Goal: Information Seeking & Learning: Learn about a topic

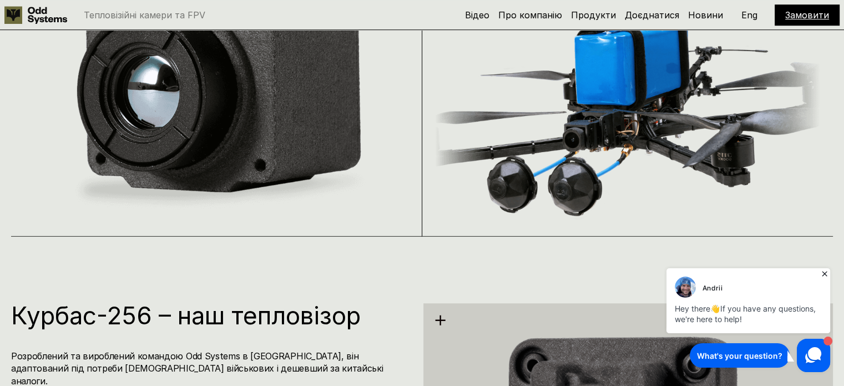
scroll to position [999, 0]
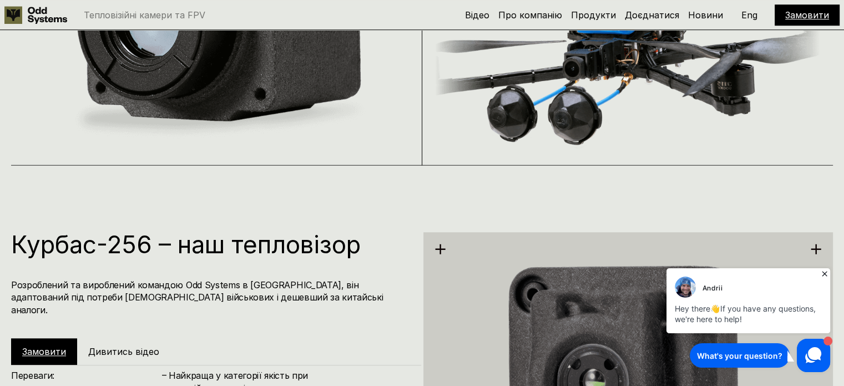
click at [824, 272] on icon at bounding box center [824, 273] width 11 height 11
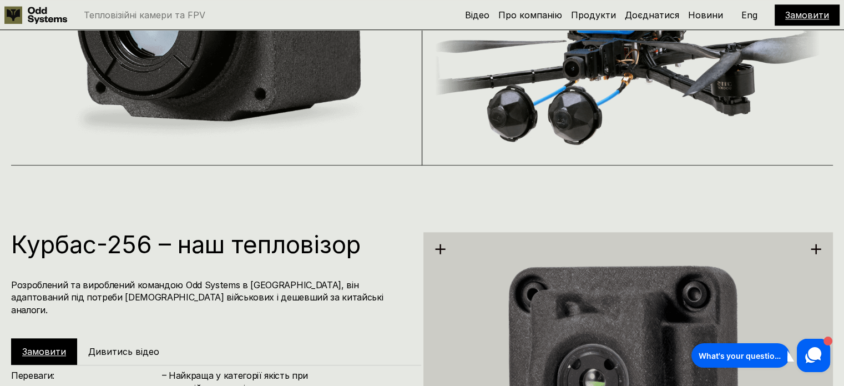
scroll to position [888, 0]
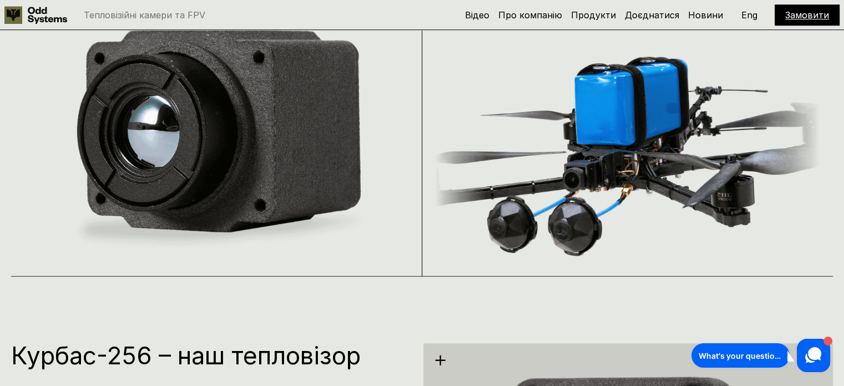
click at [682, 170] on img at bounding box center [627, 153] width 385 height 246
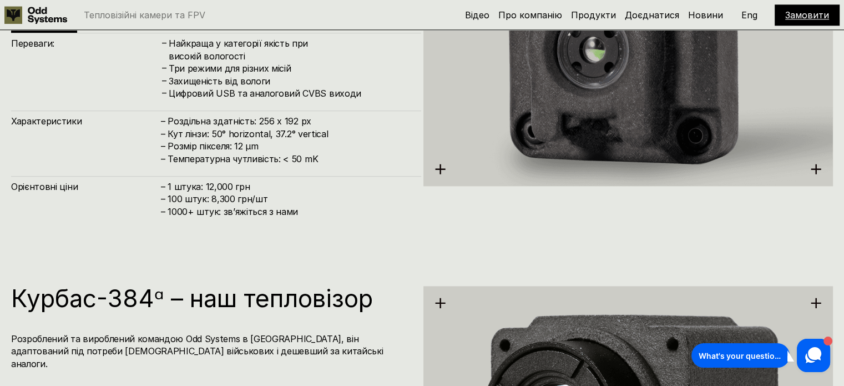
scroll to position [1386, 0]
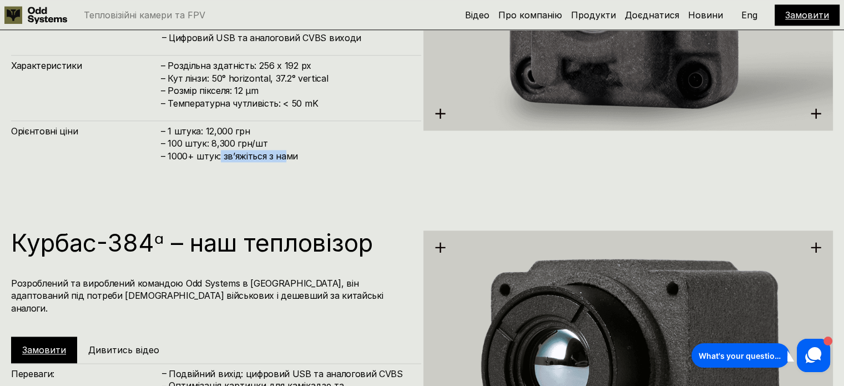
drag, startPoint x: 218, startPoint y: 146, endPoint x: 281, endPoint y: 140, distance: 63.5
click at [281, 150] on span "– ⁠1000+ штук: звʼяжіться з нами" at bounding box center [229, 155] width 137 height 11
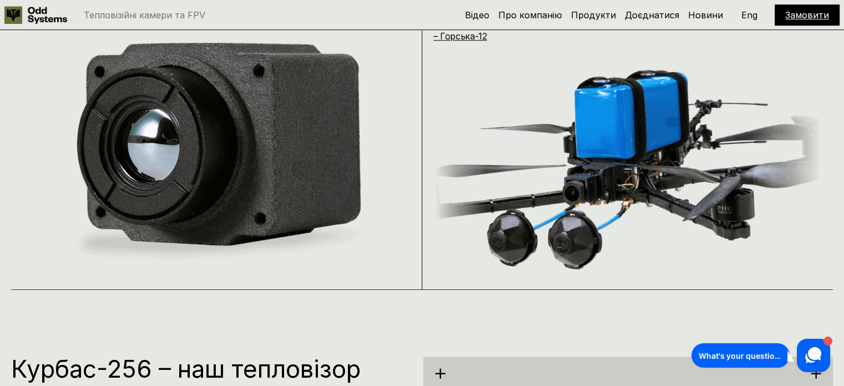
scroll to position [720, 0]
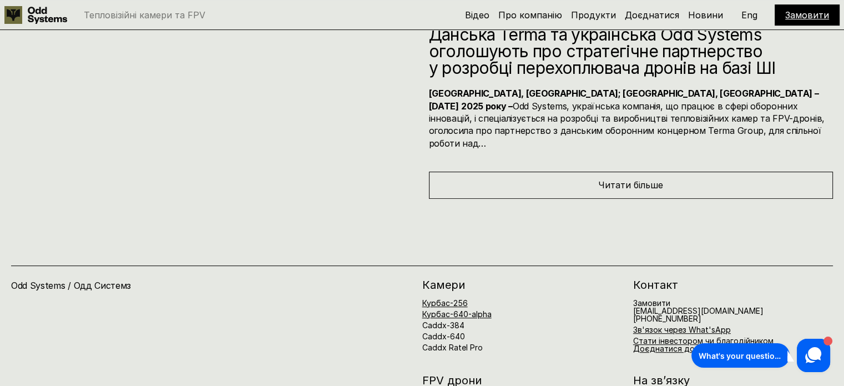
scroll to position [4811, 0]
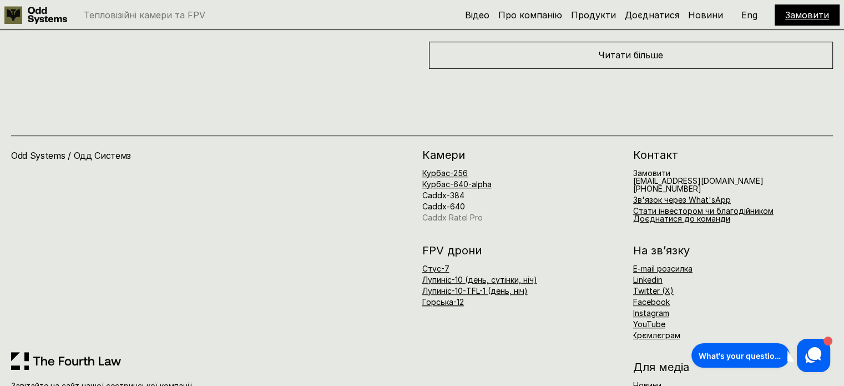
click at [465, 213] on link "Caddx Ratel Pro" at bounding box center [452, 217] width 60 height 9
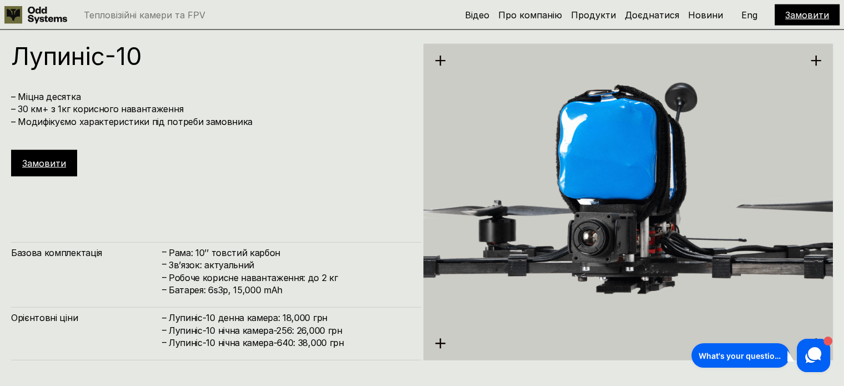
scroll to position [2775, 0]
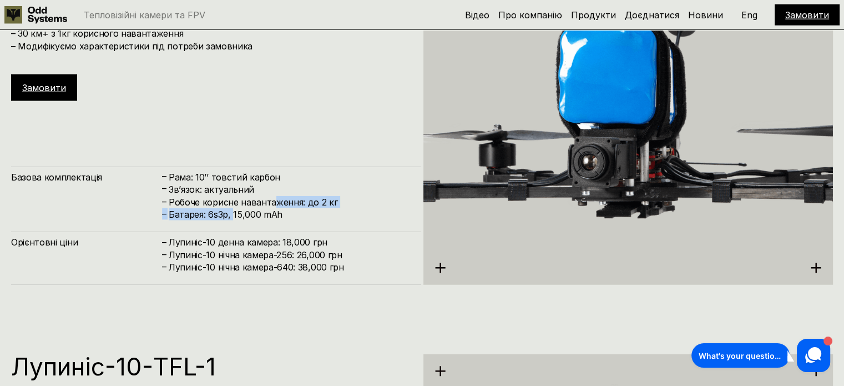
drag, startPoint x: 276, startPoint y: 205, endPoint x: 297, endPoint y: 205, distance: 21.1
click at [282, 205] on div "– Рама: 10’’ товстий карбон – Зв’язок: актуальний – Робоче корисне навантаження…" at bounding box center [285, 196] width 249 height 50
click at [310, 206] on h4 "Робоче корисне навантаження: до 2 кг" at bounding box center [289, 202] width 241 height 12
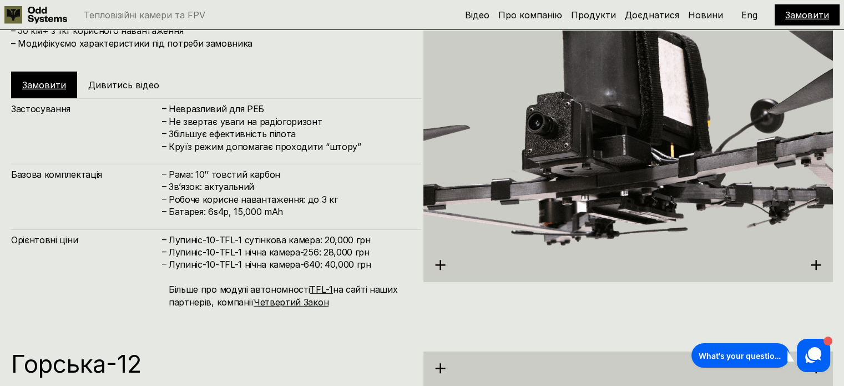
scroll to position [3108, 0]
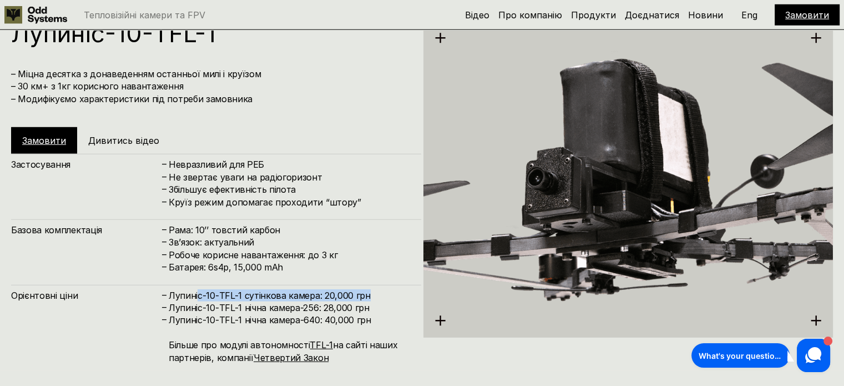
drag, startPoint x: 351, startPoint y: 302, endPoint x: 199, endPoint y: 288, distance: 152.8
click at [199, 288] on div "Орієнтовні ціни – [PERSON_NAME]-10-TFL-1 сутінкова камера: 20,000 грн – [PERSON…" at bounding box center [216, 330] width 410 height 90
click at [191, 275] on div at bounding box center [191, 275] width 0 height 0
click at [276, 311] on h4 "Лупиніс-10-TFL-1 нічна камера-256: 28,000 грн" at bounding box center [289, 307] width 241 height 12
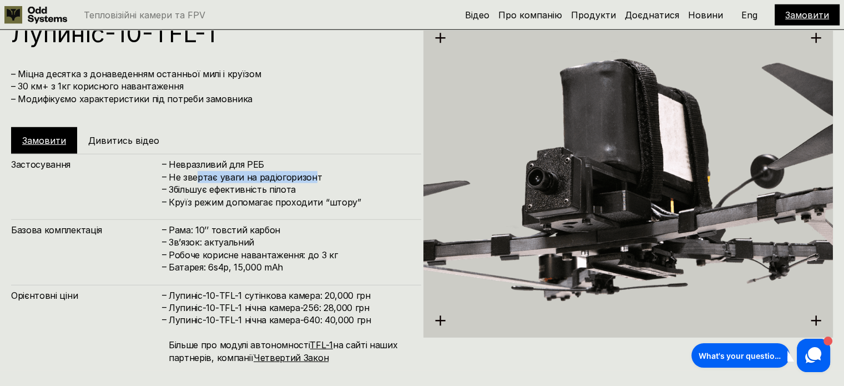
drag, startPoint x: 302, startPoint y: 183, endPoint x: 313, endPoint y: 181, distance: 10.6
click at [313, 181] on h4 "Не звертає уваги на радіогоризонт" at bounding box center [289, 177] width 241 height 12
drag, startPoint x: 210, startPoint y: 198, endPoint x: 290, endPoint y: 188, distance: 81.0
click at [290, 188] on div "– Невразливий для РЕБ – Не звертає уваги на радіогоризонт – Збільшує ефективніс…" at bounding box center [285, 183] width 249 height 50
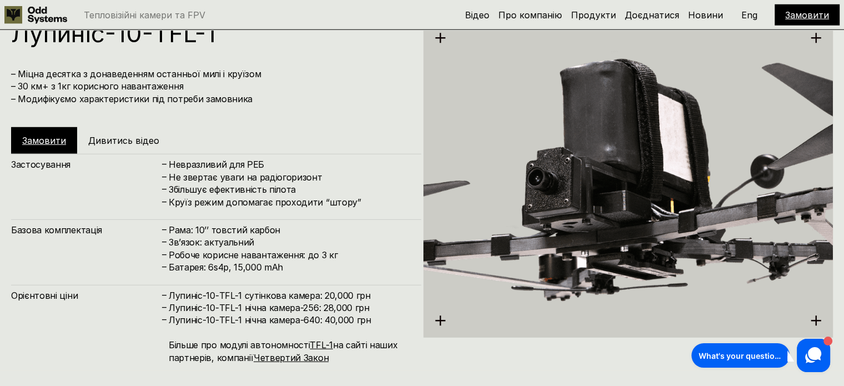
click at [240, 188] on h4 "Збільшує ефективність пілота" at bounding box center [289, 189] width 241 height 12
drag, startPoint x: 171, startPoint y: 198, endPoint x: 358, endPoint y: 201, distance: 187.1
click at [358, 201] on h4 "Круїз режим допомагає проходити “штору”" at bounding box center [289, 202] width 241 height 12
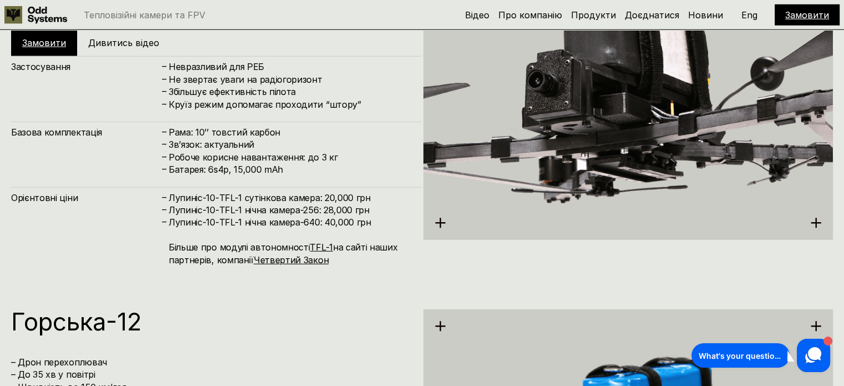
scroll to position [3330, 0]
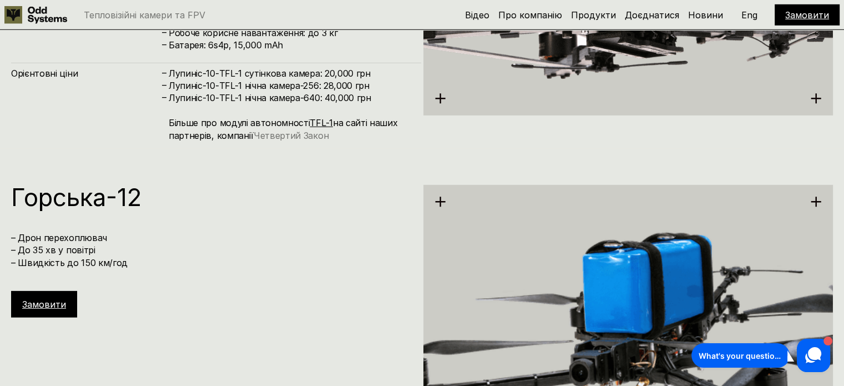
click at [281, 137] on link "Четвертий Закон" at bounding box center [291, 135] width 75 height 11
click at [246, 153] on div "[PERSON_NAME]-12 – Дрон перехоплювач – До 35 хв у повітрі – Швидкість до 150 км…" at bounding box center [422, 342] width 844 height 386
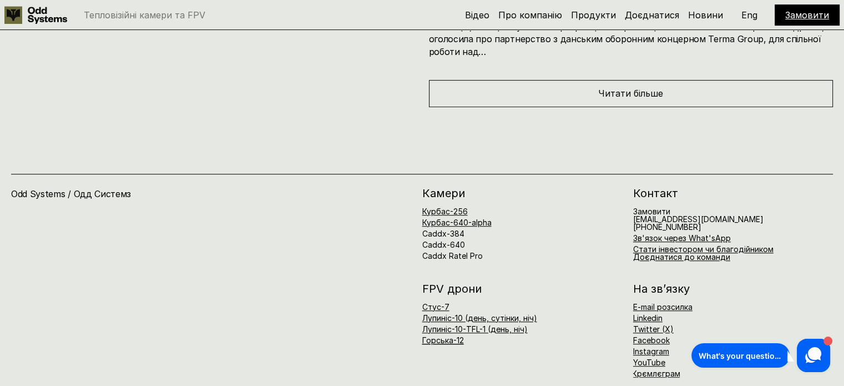
scroll to position [4847, 0]
